Goal: Information Seeking & Learning: Learn about a topic

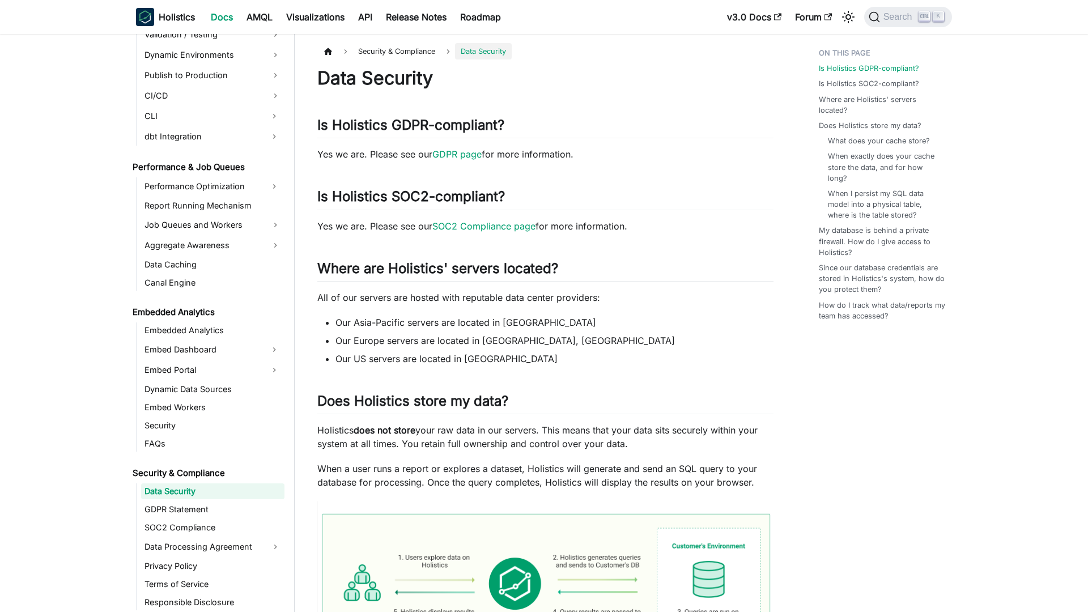
scroll to position [934, 0]
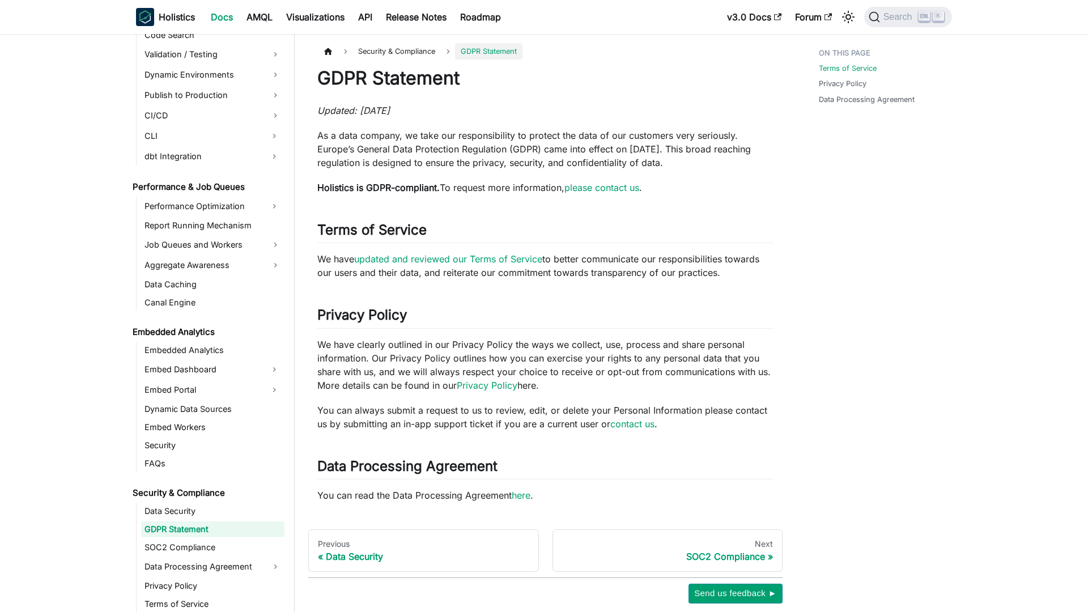
scroll to position [952, 0]
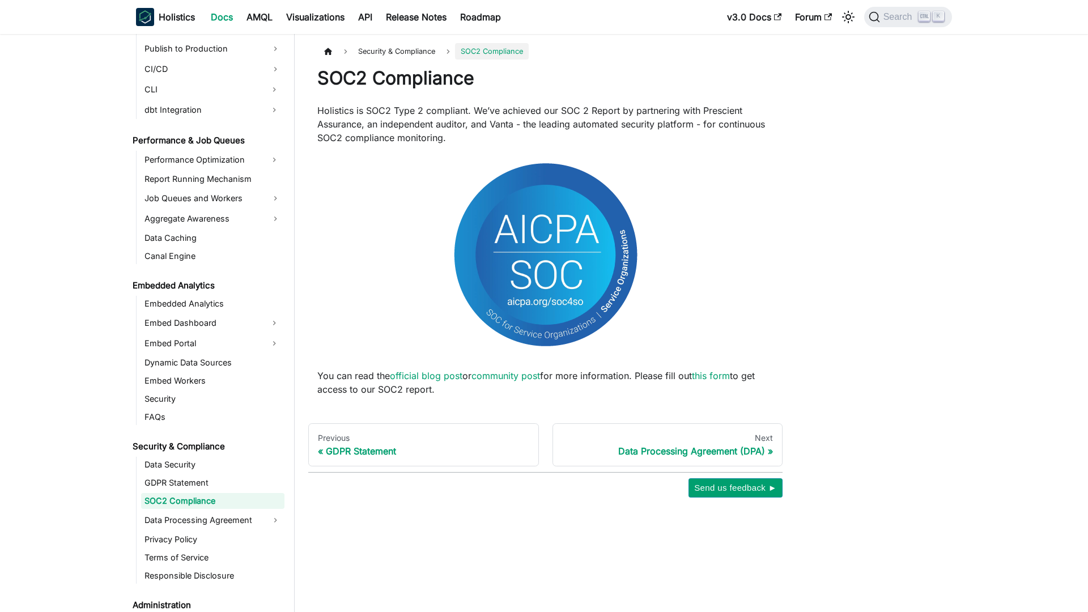
scroll to position [970, 0]
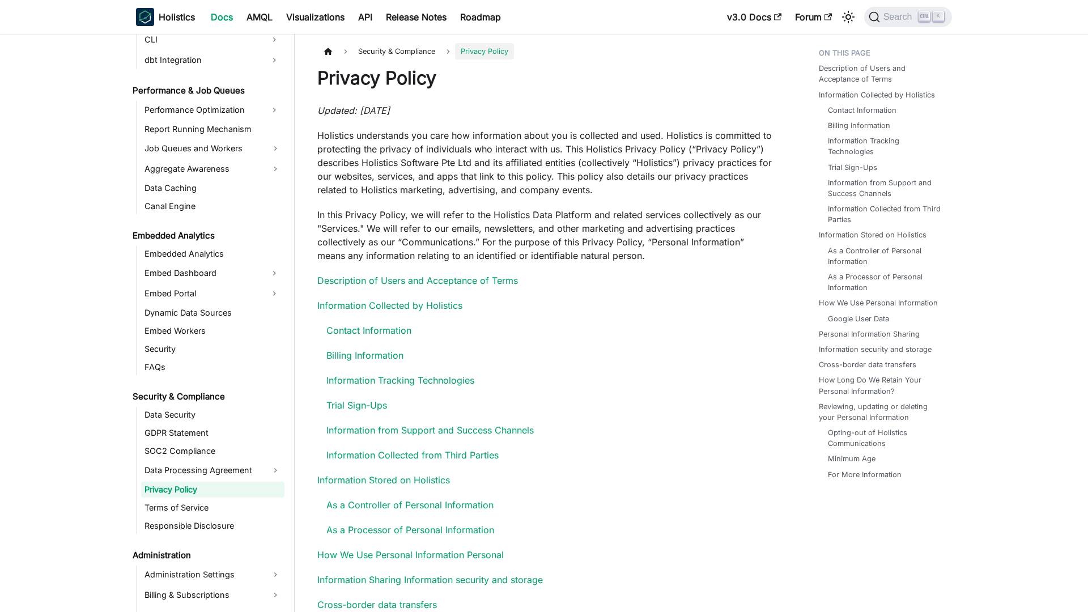
scroll to position [1009, 0]
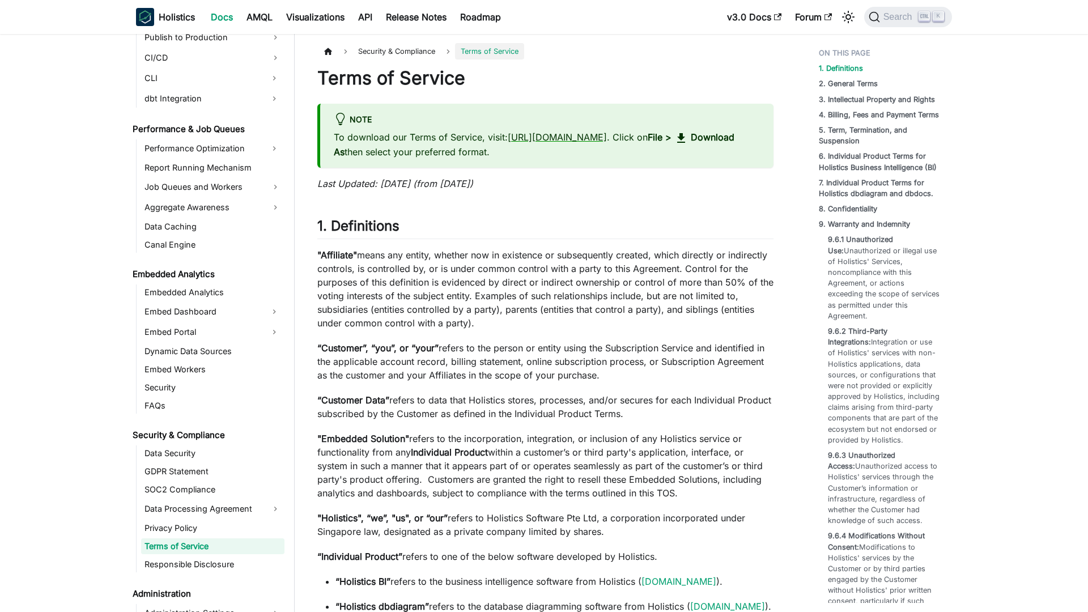
scroll to position [1027, 0]
